Goal: Entertainment & Leisure: Consume media (video, audio)

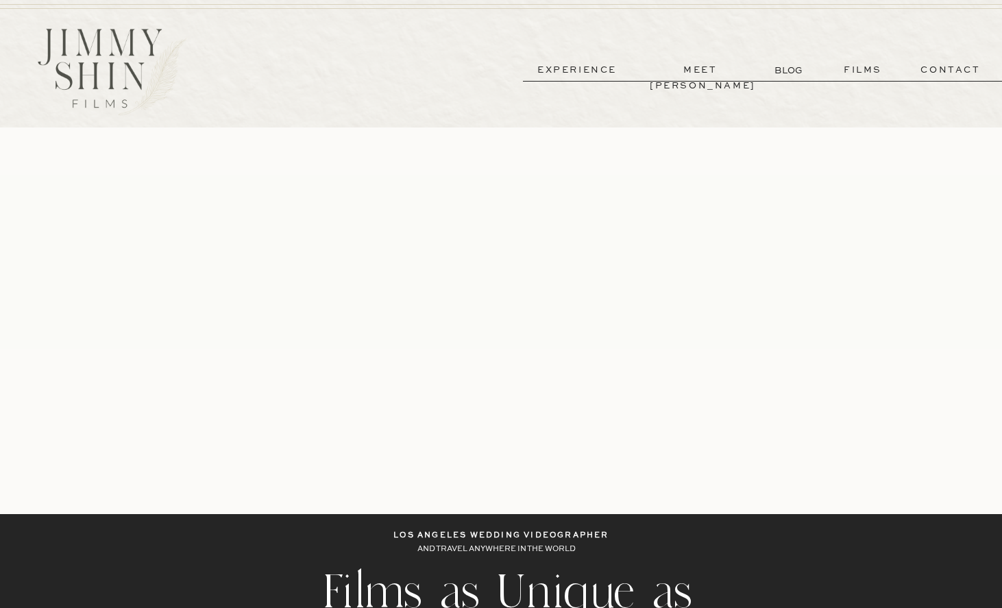
click at [667, 73] on p "meet [PERSON_NAME]" at bounding box center [700, 70] width 101 height 16
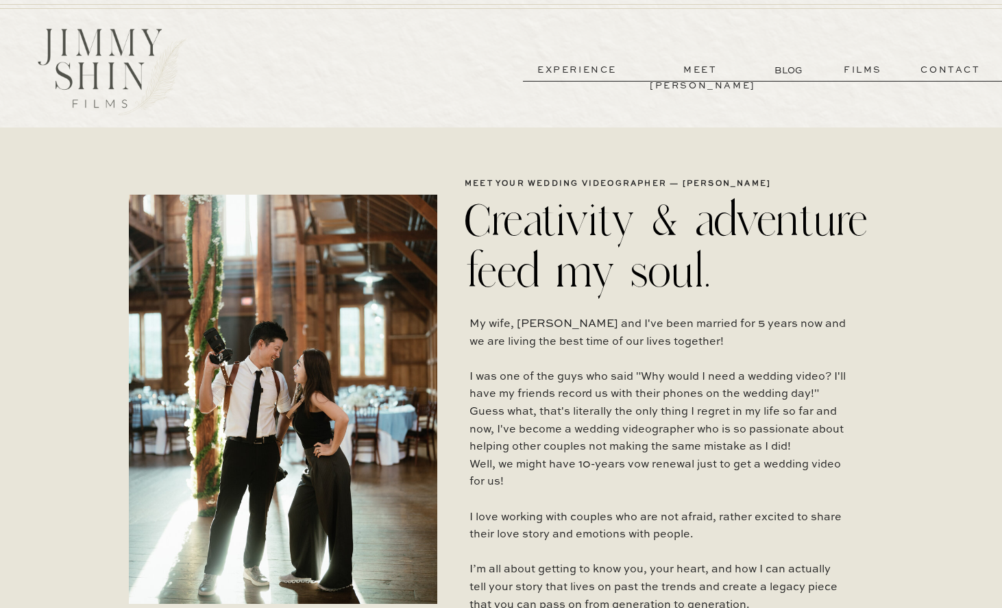
click at [610, 69] on p "experience" at bounding box center [576, 70] width 101 height 16
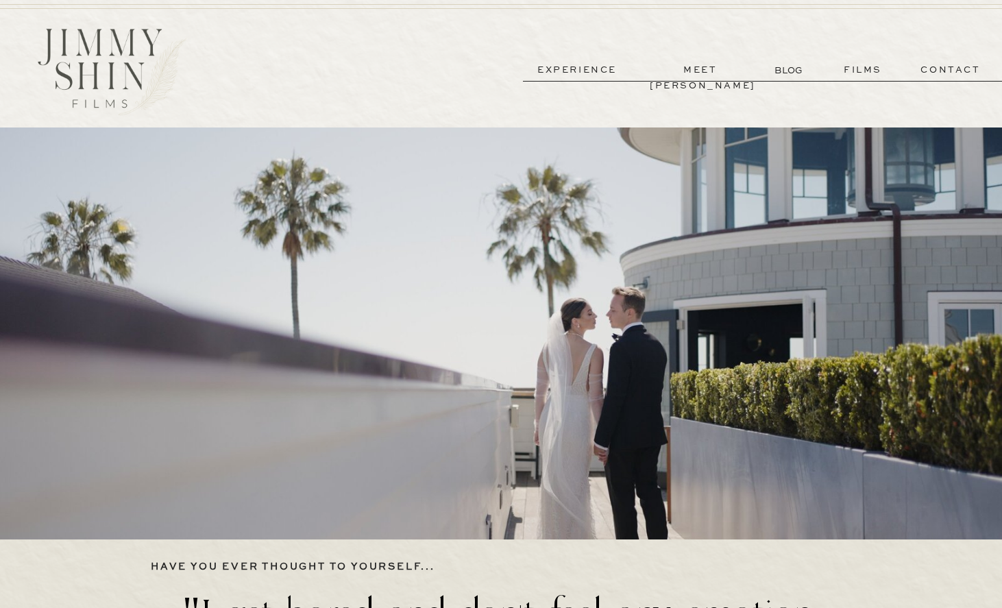
click at [849, 69] on p "films" at bounding box center [862, 70] width 67 height 16
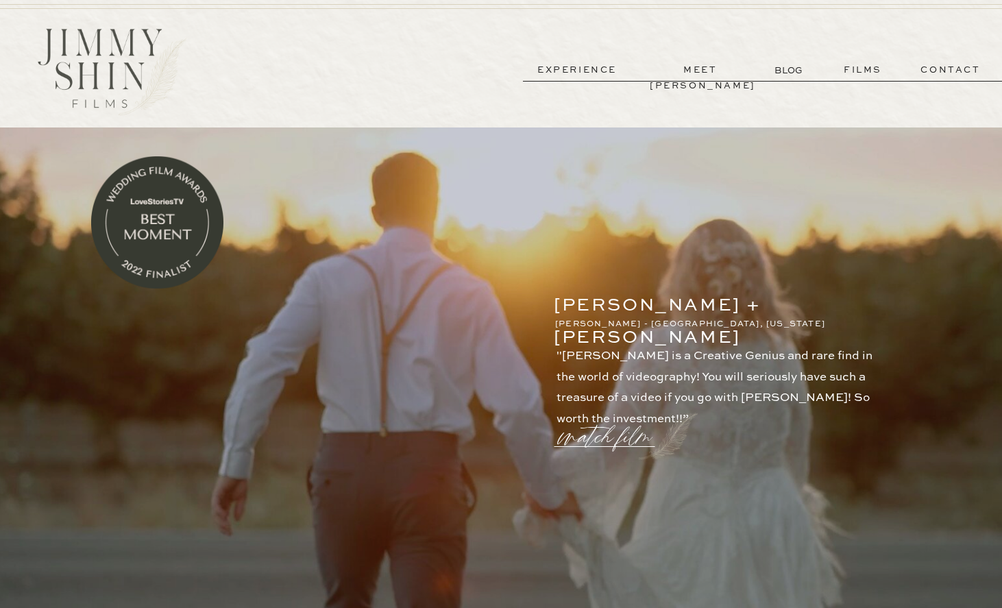
click at [608, 436] on p "watch film" at bounding box center [609, 428] width 99 height 52
click at [832, 130] on icon at bounding box center [828, 129] width 49 height 55
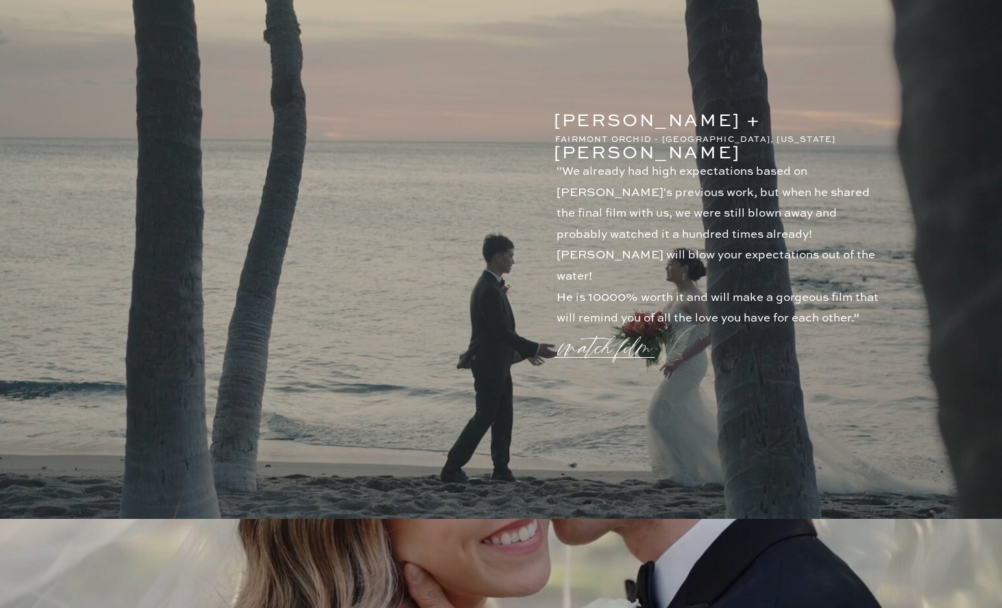
scroll to position [763, 0]
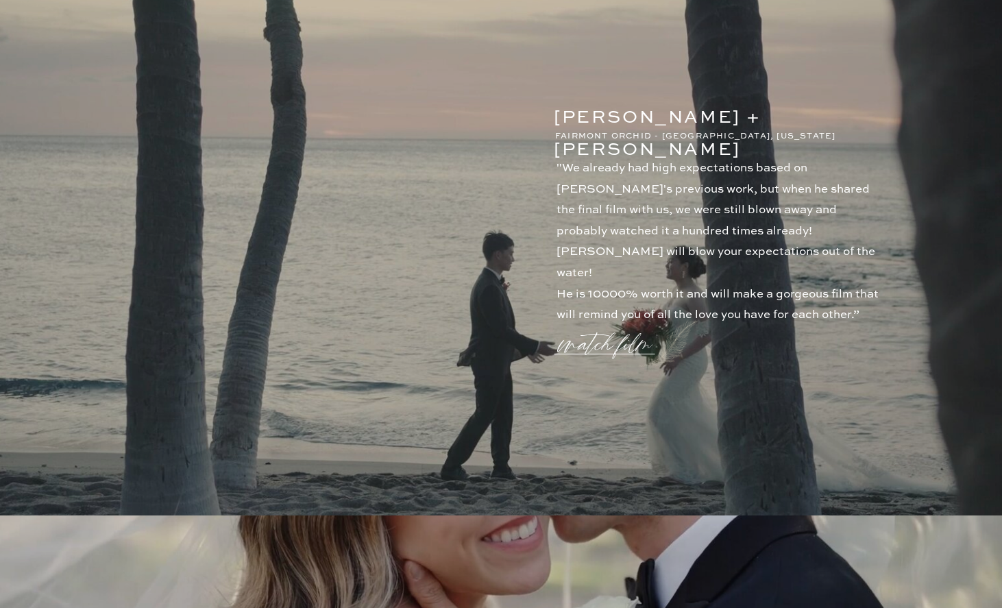
click at [617, 347] on p "watch film" at bounding box center [609, 336] width 99 height 52
click at [834, 134] on icon at bounding box center [828, 129] width 49 height 55
